Goal: Information Seeking & Learning: Find specific page/section

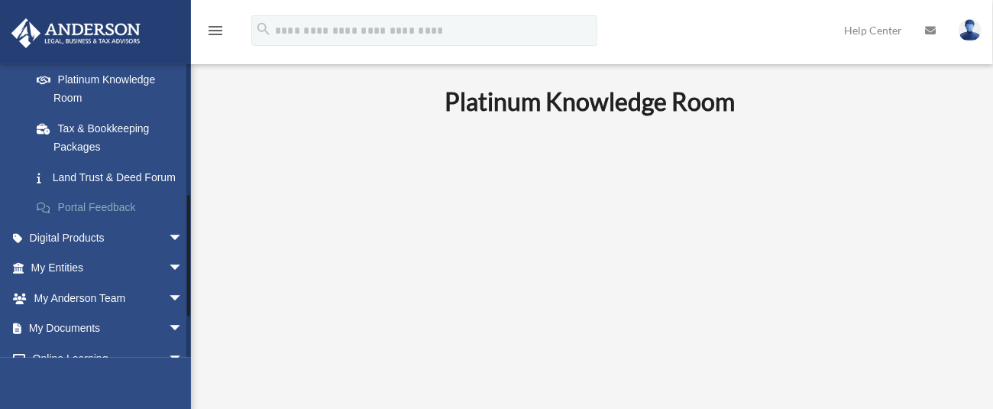
scroll to position [403, 0]
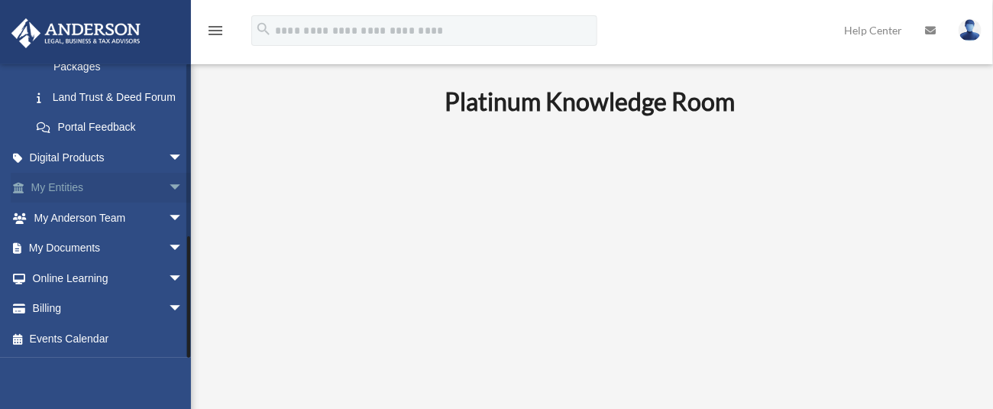
click at [98, 187] on link "My Entities arrow_drop_down" at bounding box center [109, 188] width 196 height 31
click at [168, 186] on span "arrow_drop_down" at bounding box center [183, 188] width 31 height 31
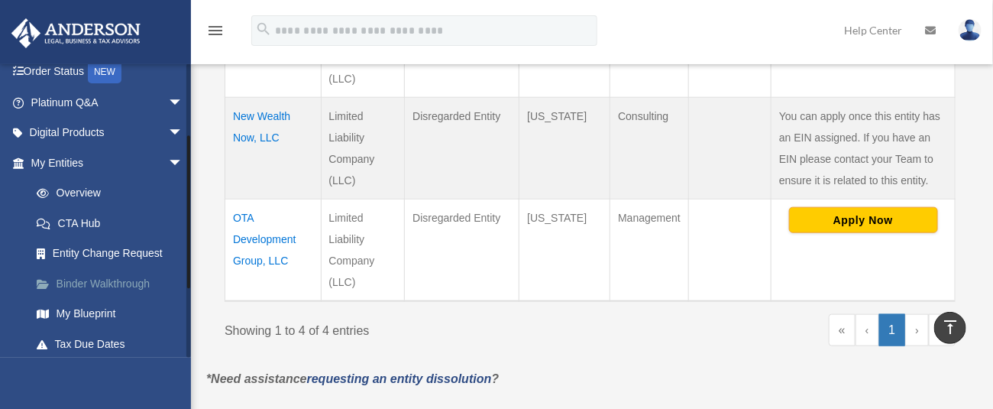
scroll to position [203, 0]
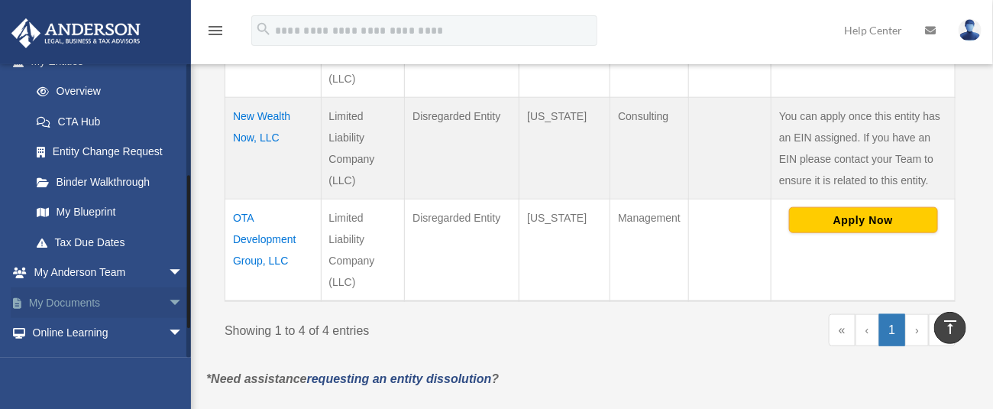
click at [168, 299] on span "arrow_drop_down" at bounding box center [183, 302] width 31 height 31
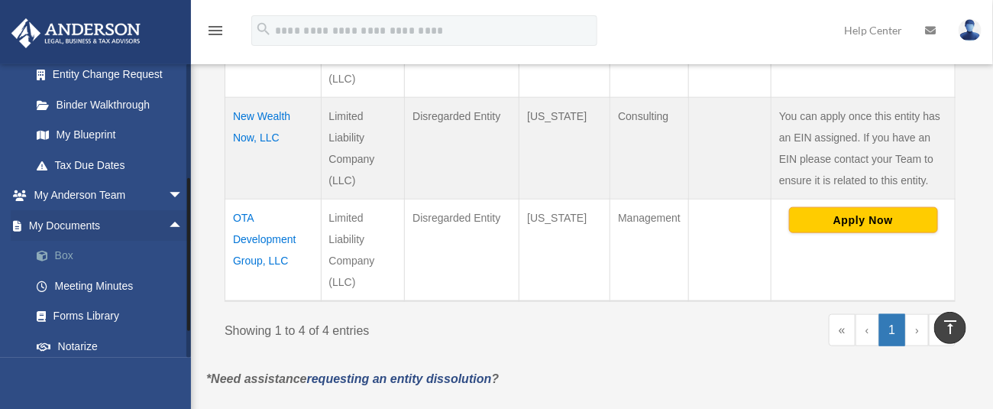
scroll to position [306, 0]
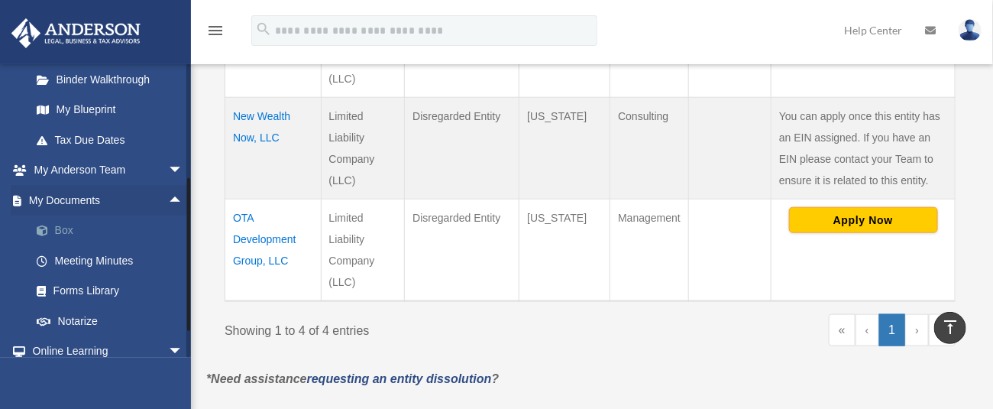
click at [86, 234] on link "Box" at bounding box center [113, 230] width 185 height 31
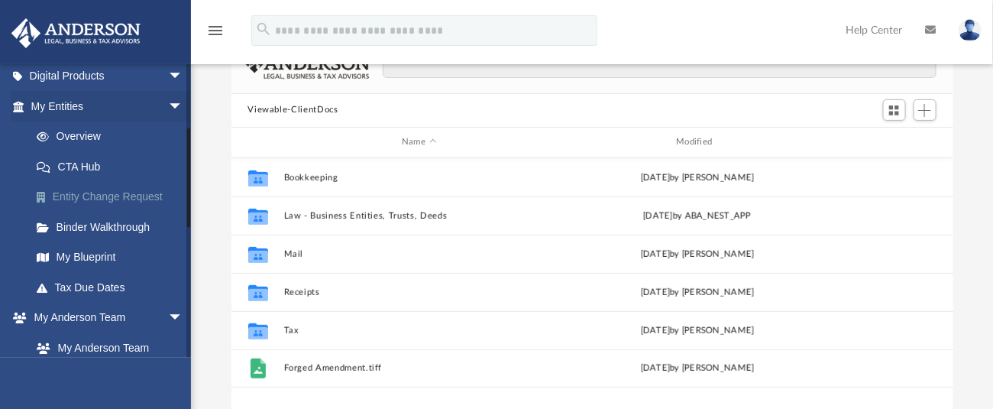
scroll to position [203, 0]
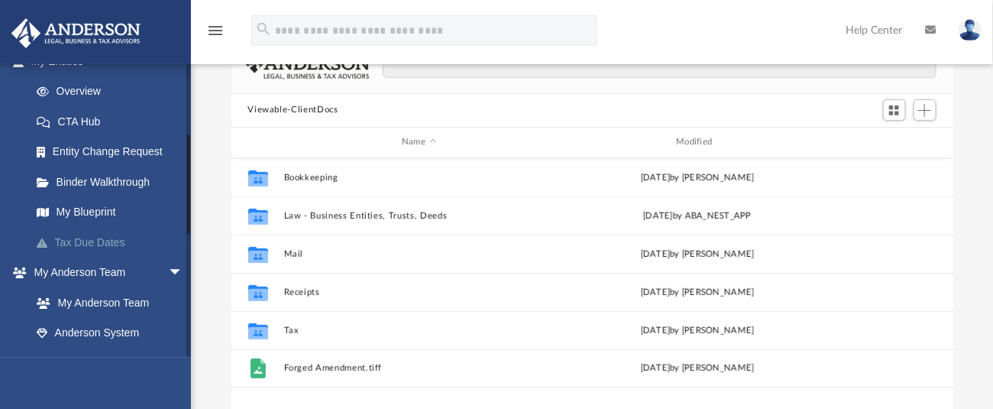
click at [87, 234] on link "Tax Due Dates" at bounding box center [113, 242] width 185 height 31
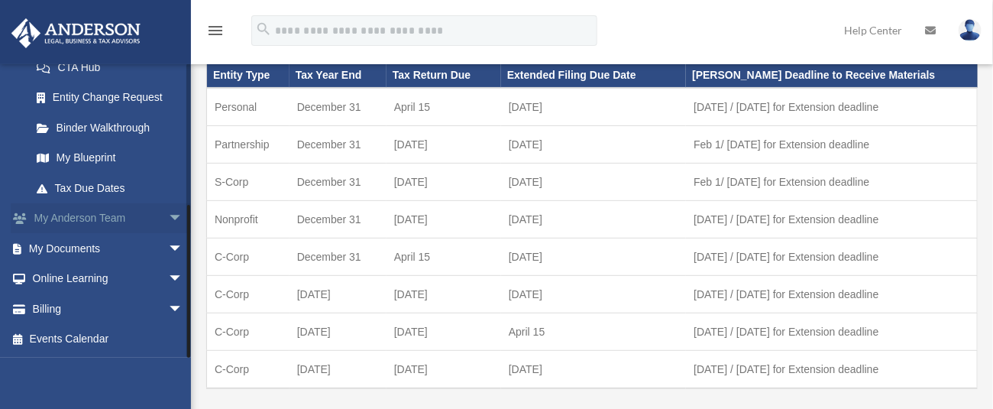
scroll to position [203, 0]
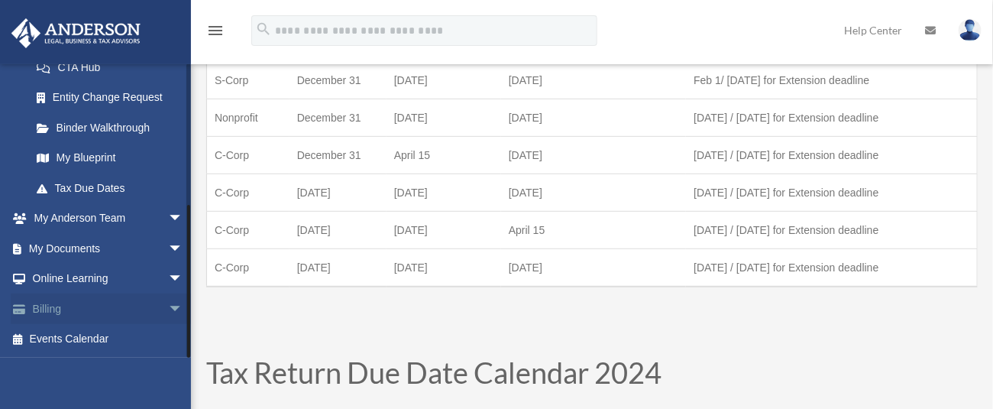
click at [112, 306] on link "Billing arrow_drop_down" at bounding box center [109, 308] width 196 height 31
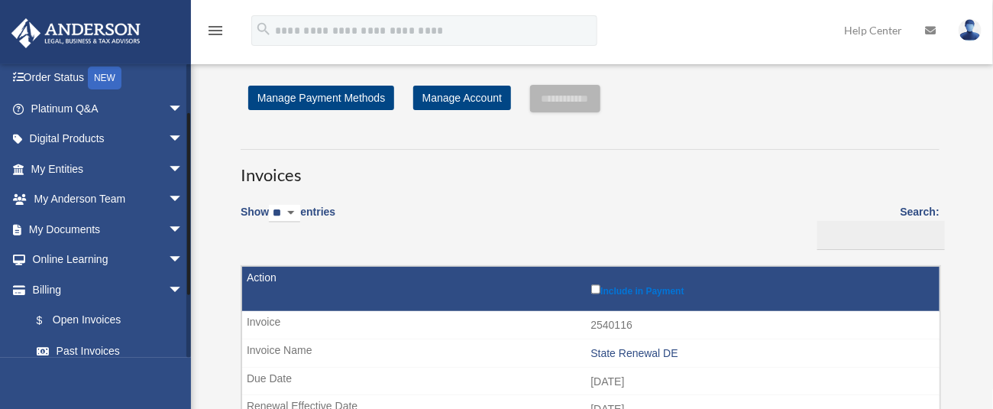
scroll to position [65, 0]
